Goal: Check status

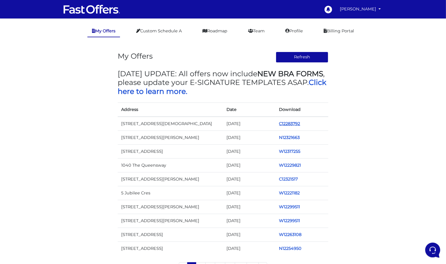
click at [293, 125] on link "C12283792" at bounding box center [289, 123] width 21 height 5
click at [288, 121] on link "C12283792" at bounding box center [289, 123] width 21 height 5
